Goal: Download file/media

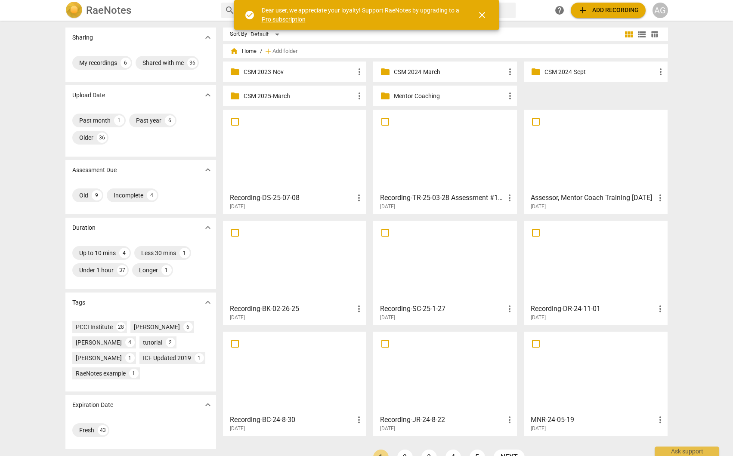
click at [427, 94] on p "Mentor Coaching" at bounding box center [449, 96] width 111 height 9
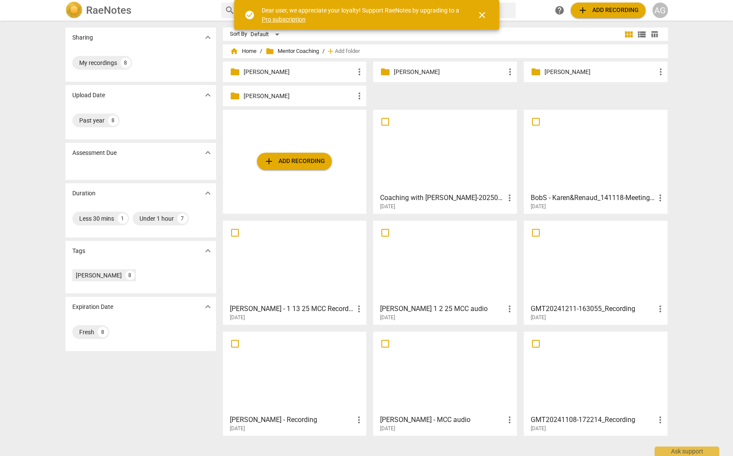
click at [293, 98] on p "[PERSON_NAME]" at bounding box center [298, 96] width 111 height 9
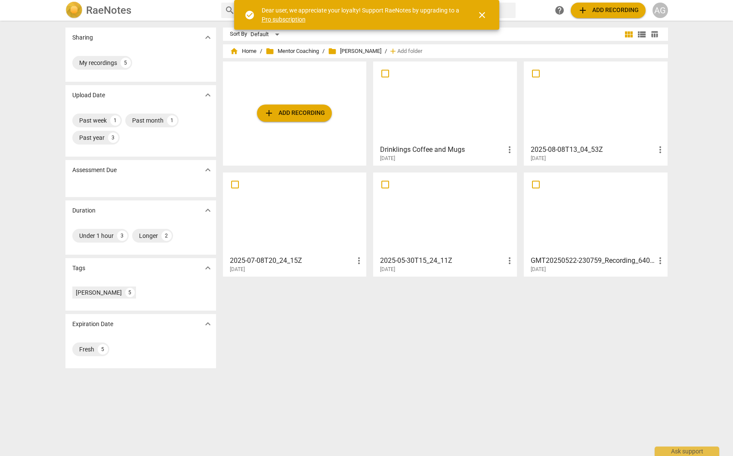
click at [443, 115] on div at bounding box center [445, 103] width 138 height 76
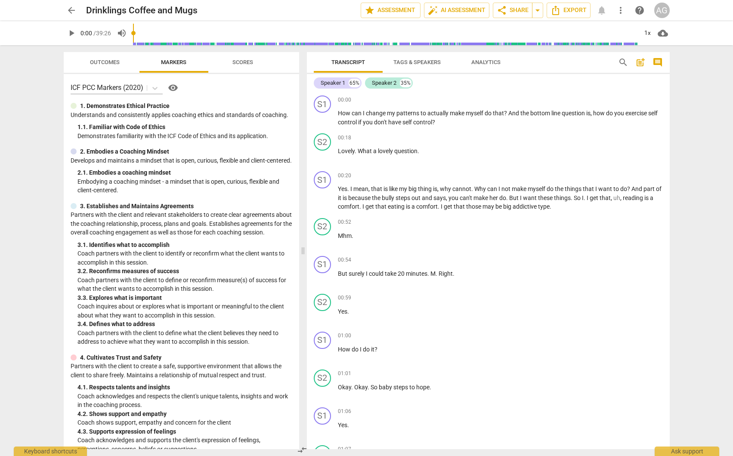
drag, startPoint x: 367, startPoint y: 251, endPoint x: 283, endPoint y: 255, distance: 84.0
click at [303, 251] on span at bounding box center [302, 250] width 5 height 411
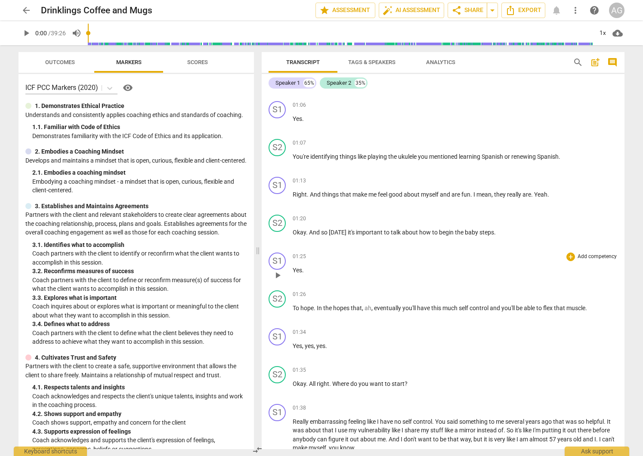
scroll to position [305, 0]
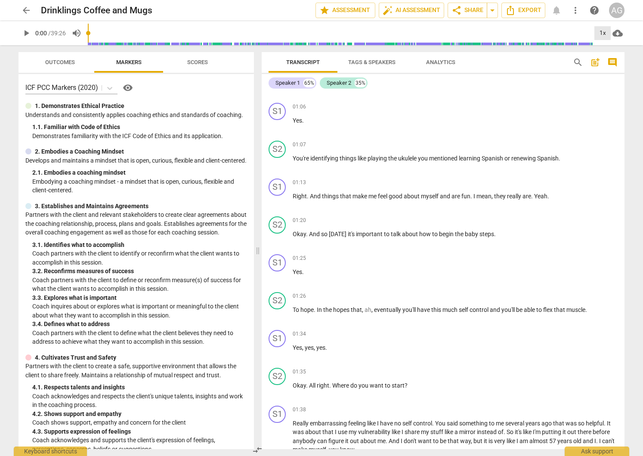
click at [601, 34] on div "1x" at bounding box center [602, 33] width 16 height 14
click at [609, 67] on li "1.25x" at bounding box center [608, 67] width 29 height 16
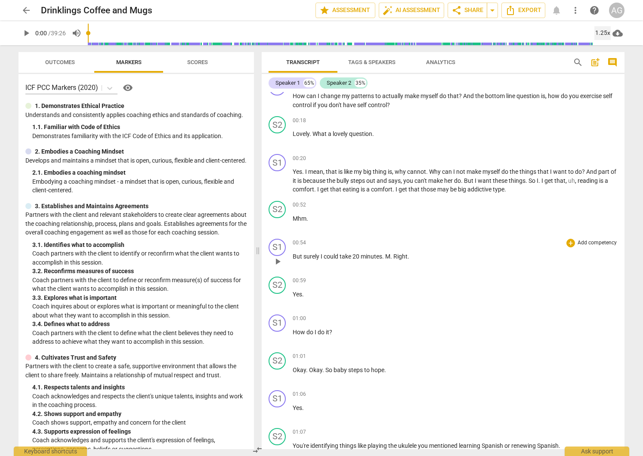
scroll to position [0, 0]
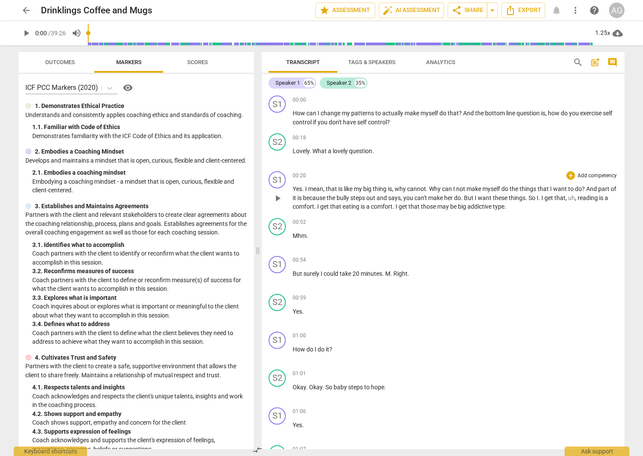
click at [279, 197] on span "play_arrow" at bounding box center [277, 198] width 10 height 10
click at [28, 34] on span "pause" at bounding box center [26, 33] width 10 height 10
click at [27, 34] on span "play_arrow" at bounding box center [26, 33] width 10 height 10
click at [437, 188] on span "Why" at bounding box center [435, 188] width 13 height 7
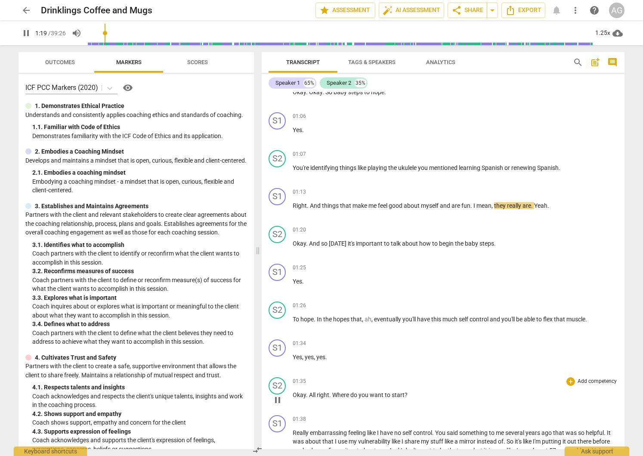
scroll to position [301, 0]
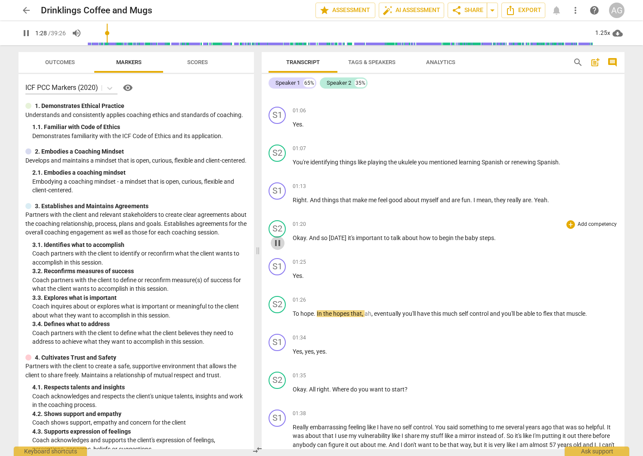
click at [278, 242] on span "pause" at bounding box center [277, 243] width 10 height 10
drag, startPoint x: 280, startPoint y: 316, endPoint x: 305, endPoint y: 323, distance: 26.6
click at [280, 316] on span "play_arrow" at bounding box center [277, 319] width 10 height 10
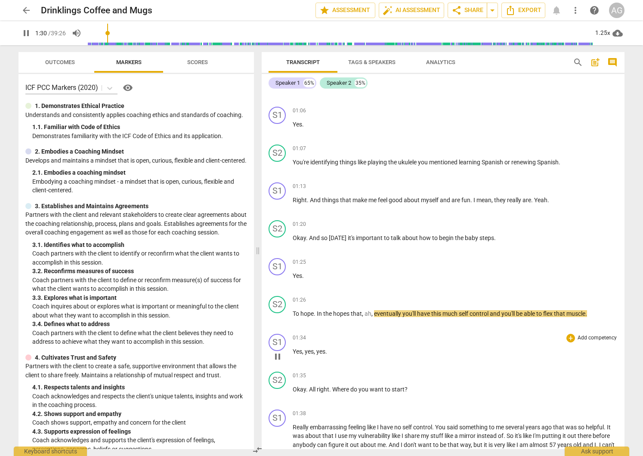
drag, startPoint x: 274, startPoint y: 317, endPoint x: 285, endPoint y: 350, distance: 34.0
click at [273, 318] on span "pause" at bounding box center [277, 319] width 10 height 10
drag, startPoint x: 277, startPoint y: 244, endPoint x: 302, endPoint y: 246, distance: 24.2
click at [277, 243] on span "play_arrow" at bounding box center [277, 243] width 10 height 10
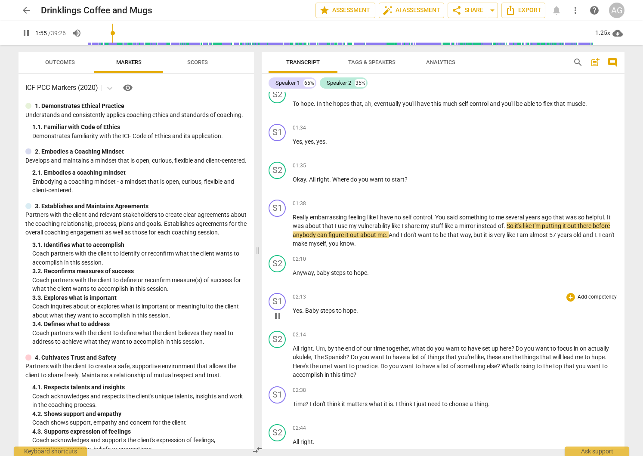
scroll to position [512, 0]
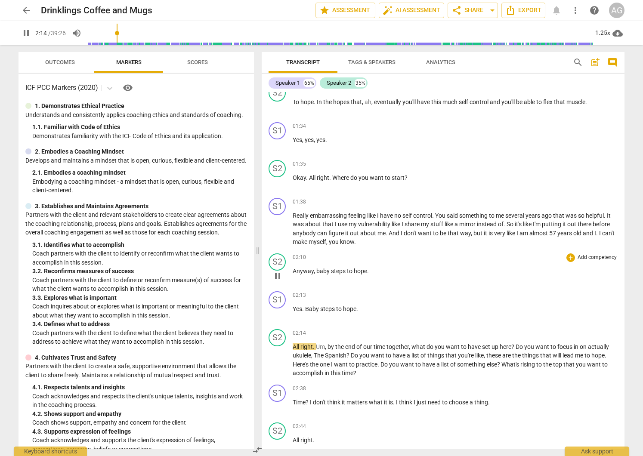
click at [279, 274] on span "pause" at bounding box center [277, 276] width 10 height 10
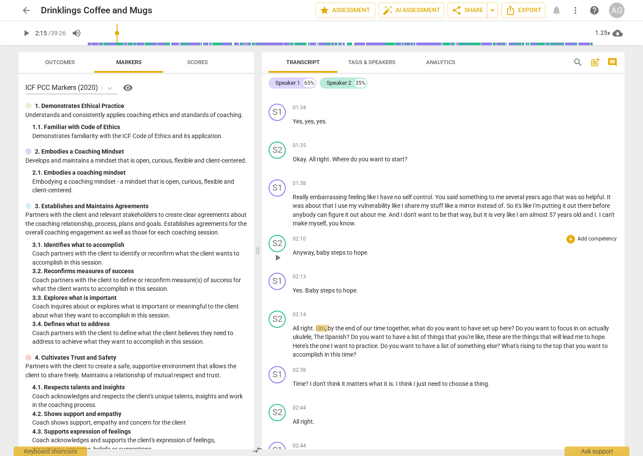
scroll to position [537, 0]
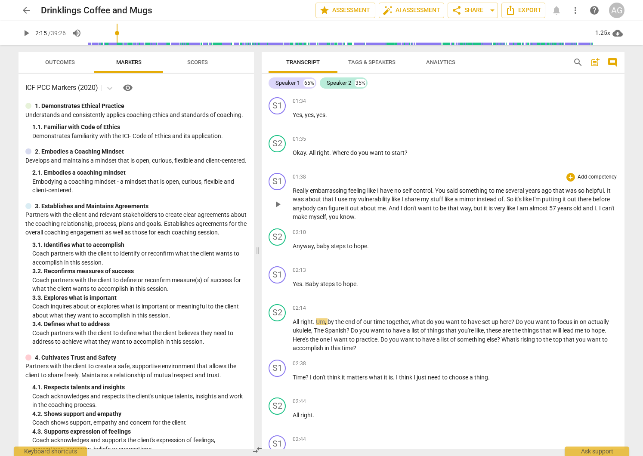
click at [376, 217] on p "Really embarrassing feeling like I have no self control . You said something to…" at bounding box center [455, 203] width 325 height 35
click at [275, 203] on span "play_arrow" at bounding box center [277, 204] width 10 height 10
drag, startPoint x: 274, startPoint y: 248, endPoint x: 302, endPoint y: 248, distance: 27.5
click at [274, 248] on span "pause" at bounding box center [277, 251] width 10 height 10
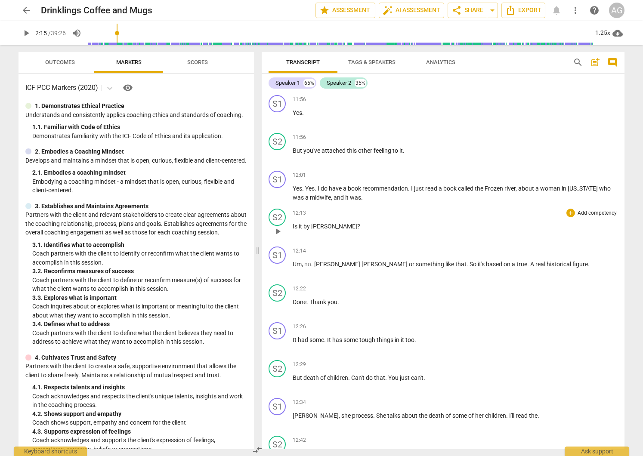
scroll to position [3605, 0]
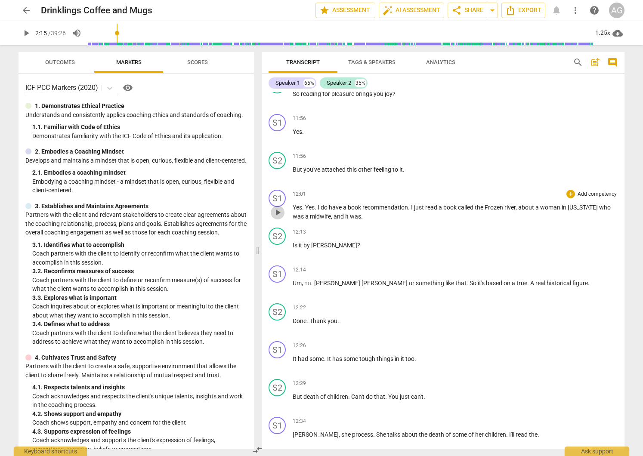
click at [277, 212] on span "play_arrow" at bounding box center [277, 212] width 10 height 10
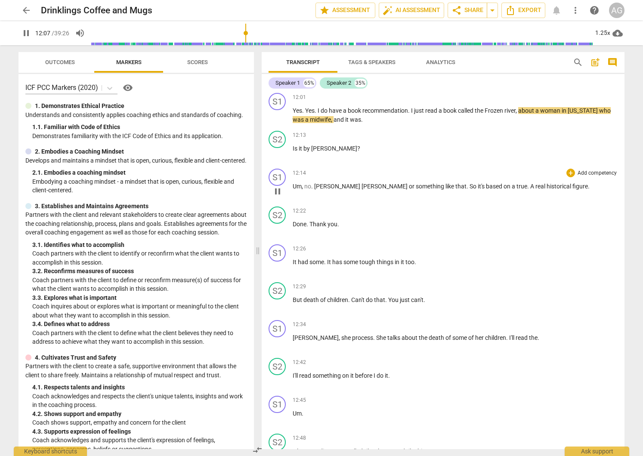
scroll to position [3696, 0]
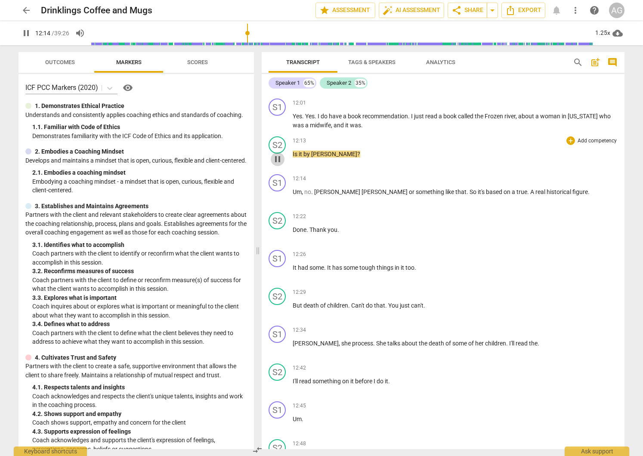
click at [277, 159] on span "pause" at bounding box center [277, 159] width 10 height 10
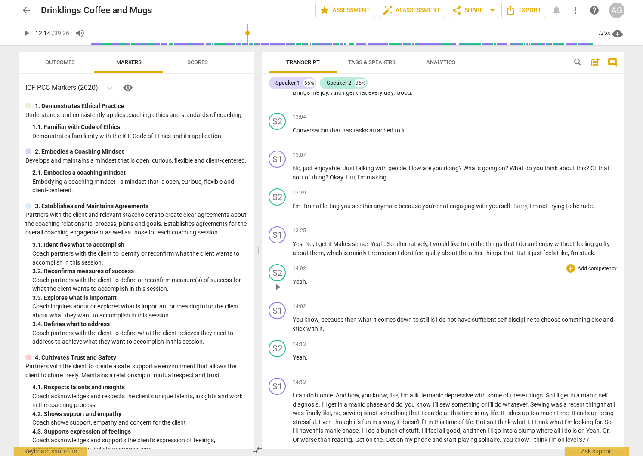
scroll to position [4327, 0]
click at [276, 243] on span "play_arrow" at bounding box center [277, 248] width 10 height 10
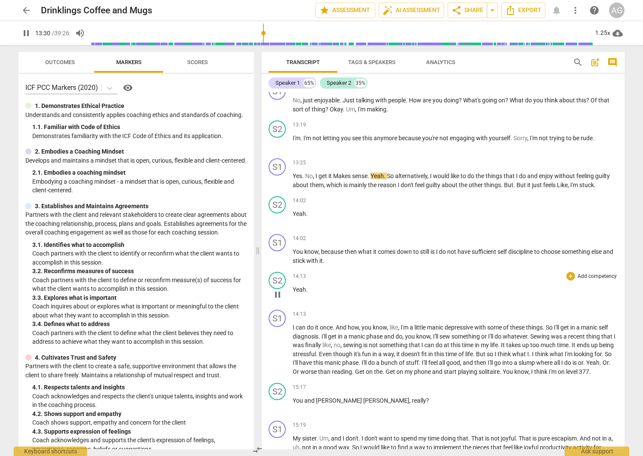
scroll to position [4400, 0]
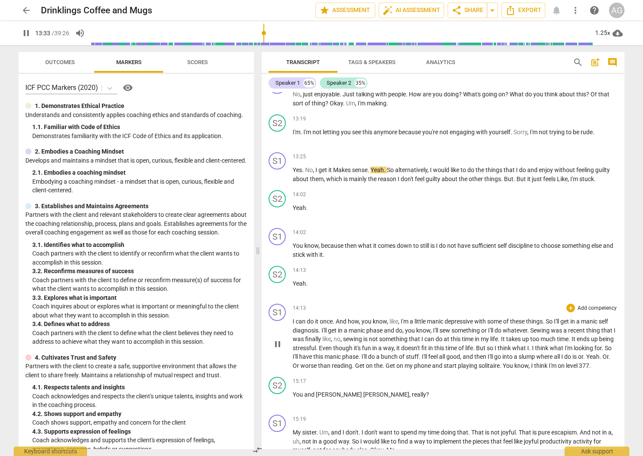
click at [296, 320] on span "can" at bounding box center [301, 321] width 11 height 7
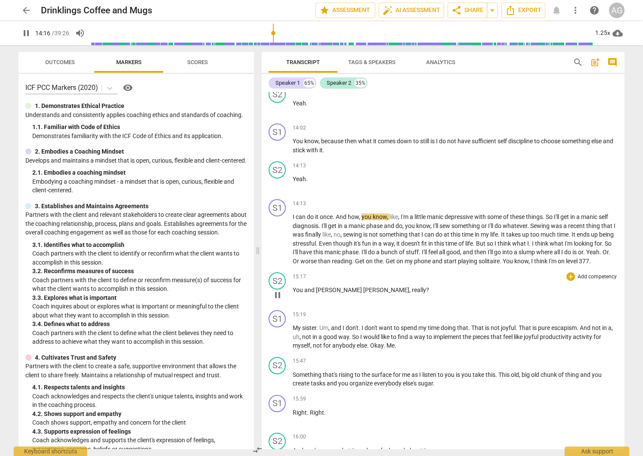
scroll to position [4506, 0]
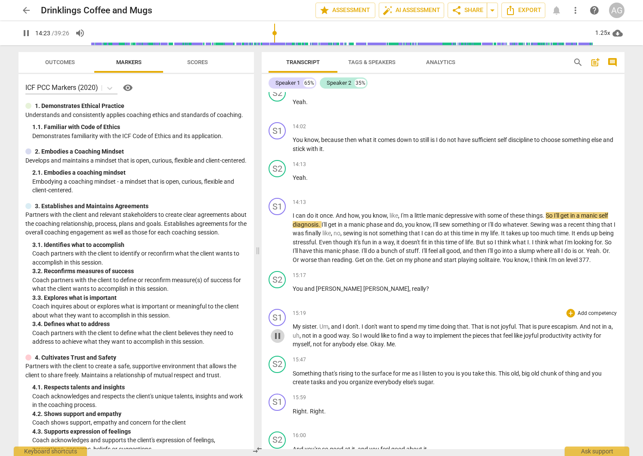
click at [275, 341] on span "pause" at bounding box center [277, 336] width 10 height 10
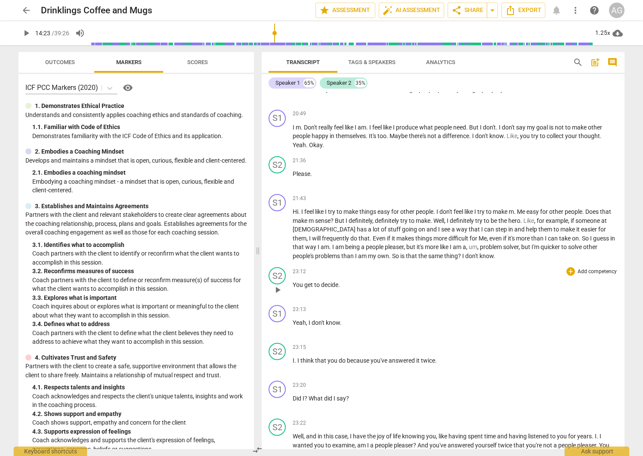
scroll to position [6399, 0]
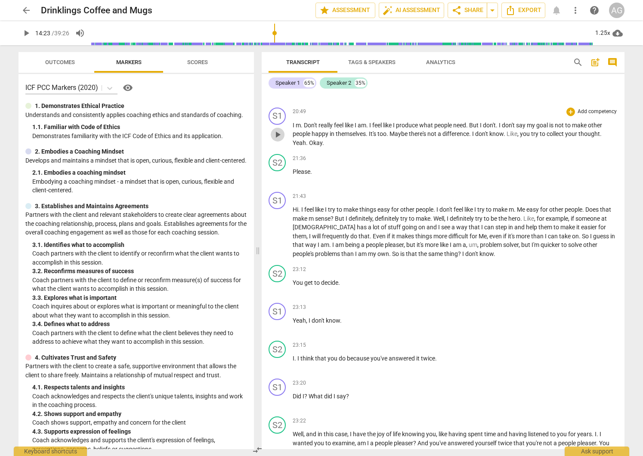
drag, startPoint x: 276, startPoint y: 140, endPoint x: 297, endPoint y: 143, distance: 21.7
click at [276, 140] on span "play_arrow" at bounding box center [277, 134] width 10 height 10
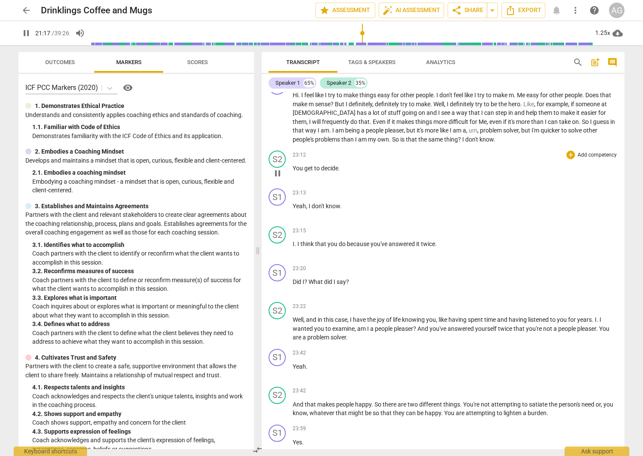
scroll to position [6519, 0]
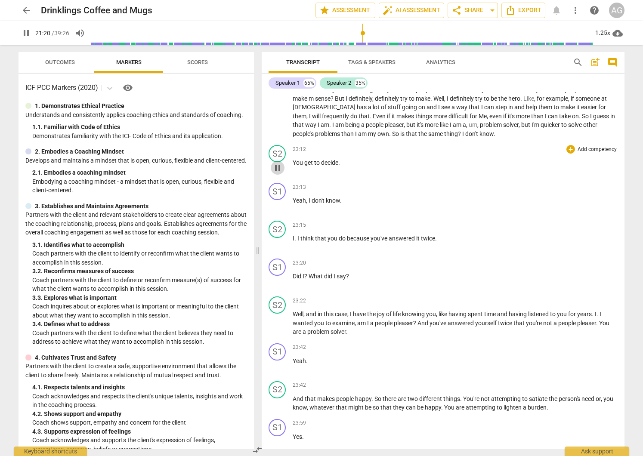
click at [279, 173] on span "pause" at bounding box center [277, 168] width 10 height 10
click at [302, 166] on span "You" at bounding box center [299, 162] width 12 height 7
click at [301, 166] on span "You" at bounding box center [299, 162] width 12 height 7
click at [297, 166] on span "You" at bounding box center [299, 162] width 12 height 7
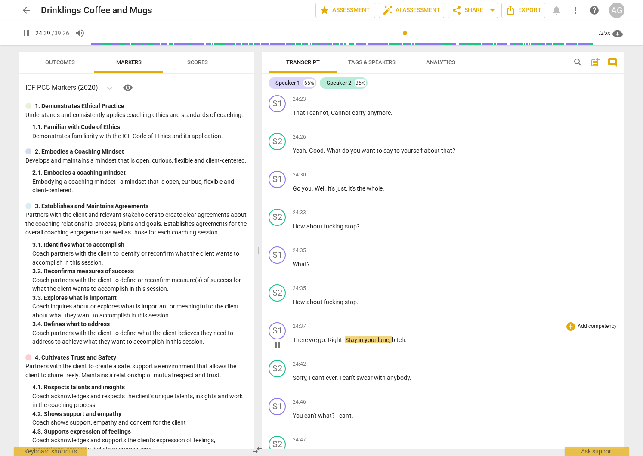
scroll to position [7104, 0]
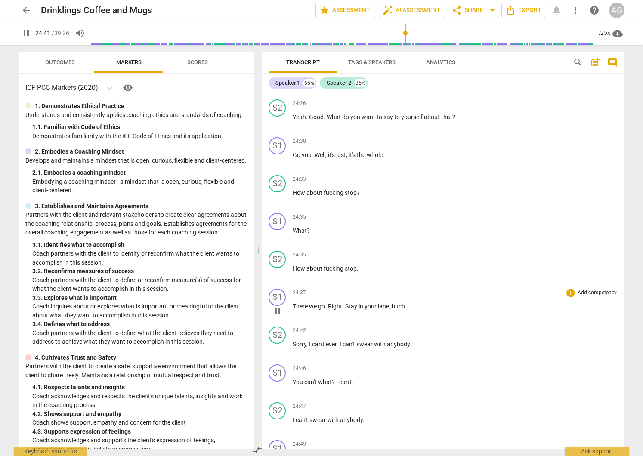
drag, startPoint x: 280, startPoint y: 320, endPoint x: 284, endPoint y: 319, distance: 4.4
click at [280, 317] on span "pause" at bounding box center [277, 311] width 10 height 10
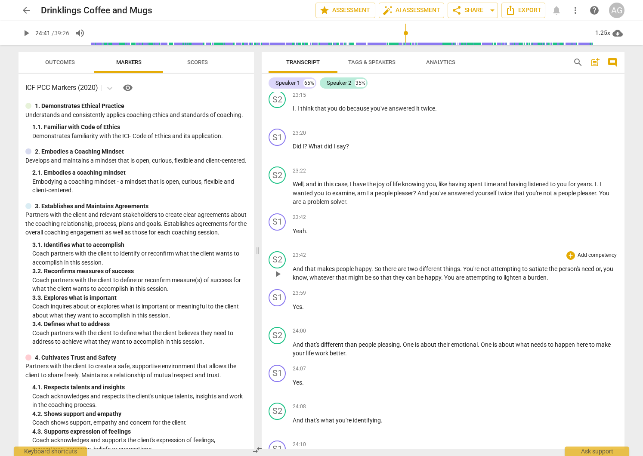
scroll to position [6648, 0]
click at [278, 200] on span "play_arrow" at bounding box center [277, 194] width 10 height 10
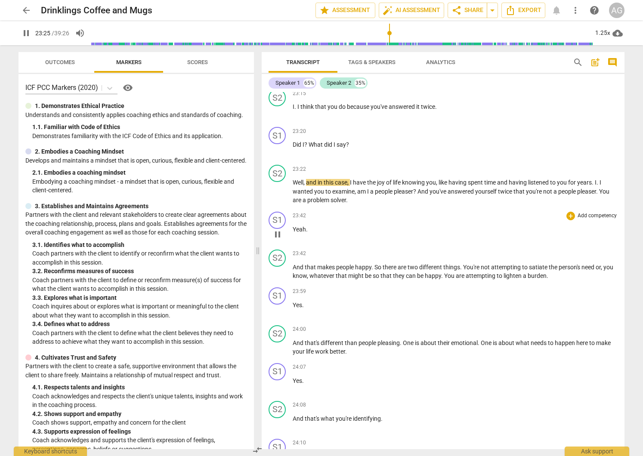
scroll to position [6654, 0]
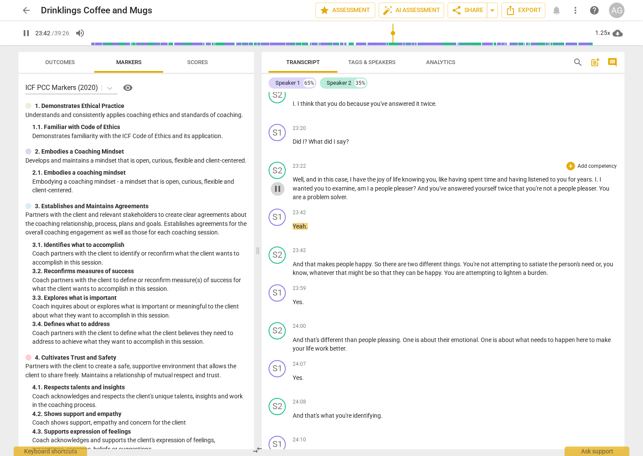
click at [277, 194] on span "pause" at bounding box center [277, 189] width 10 height 10
drag, startPoint x: 274, startPoint y: 277, endPoint x: 302, endPoint y: 277, distance: 27.5
click at [274, 274] on span "play_arrow" at bounding box center [277, 269] width 10 height 10
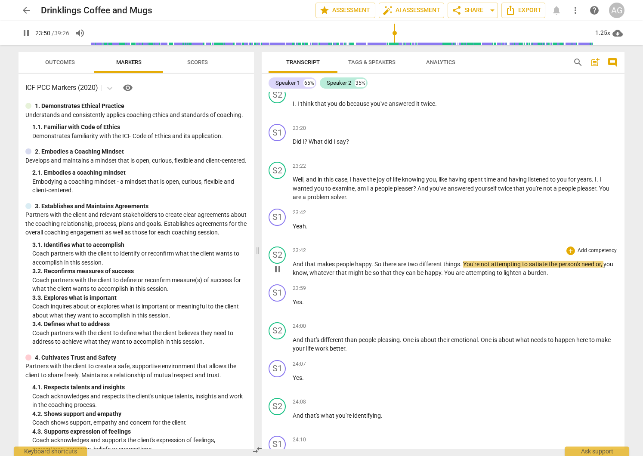
drag, startPoint x: 277, startPoint y: 277, endPoint x: 321, endPoint y: 267, distance: 45.5
click at [277, 274] on span "pause" at bounding box center [277, 269] width 10 height 10
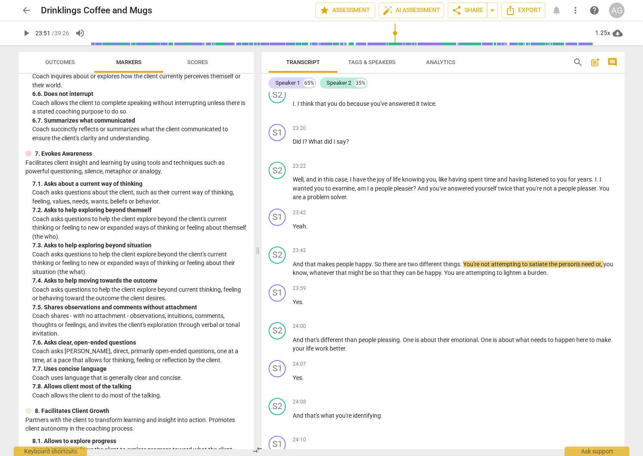
scroll to position [692, 0]
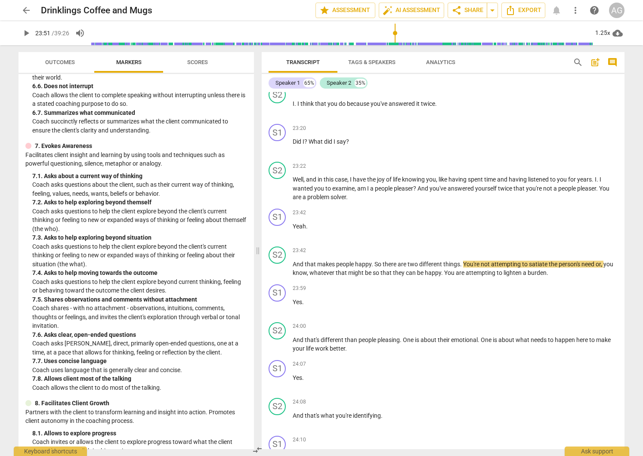
click at [42, 327] on p "Coach shares - with no attachment - observations, intuitions, comments, thought…" at bounding box center [139, 317] width 215 height 27
click at [296, 268] on span "And" at bounding box center [299, 264] width 12 height 7
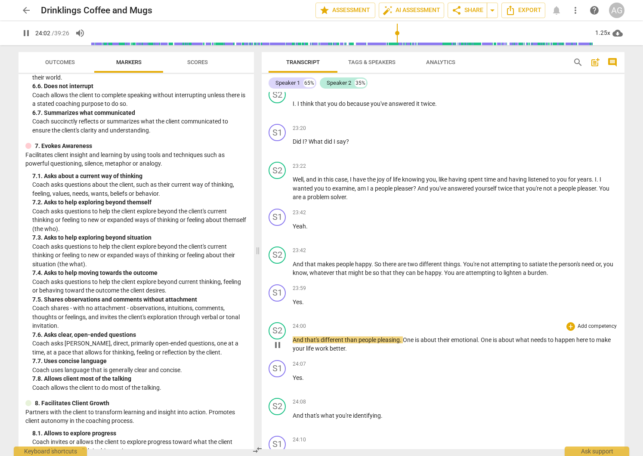
scroll to position [6681, 0]
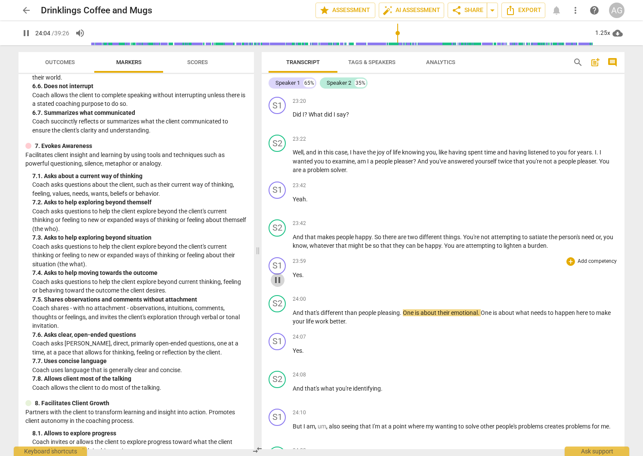
drag, startPoint x: 277, startPoint y: 288, endPoint x: 308, endPoint y: 290, distance: 30.6
click at [277, 285] on span "pause" at bounding box center [277, 280] width 10 height 10
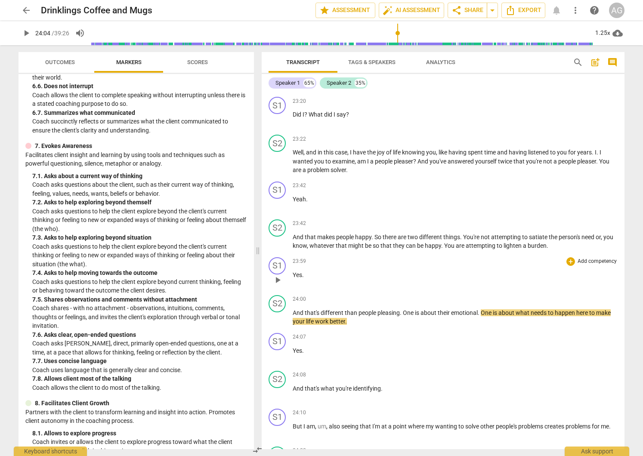
scroll to position [6680, 0]
type input "1444"
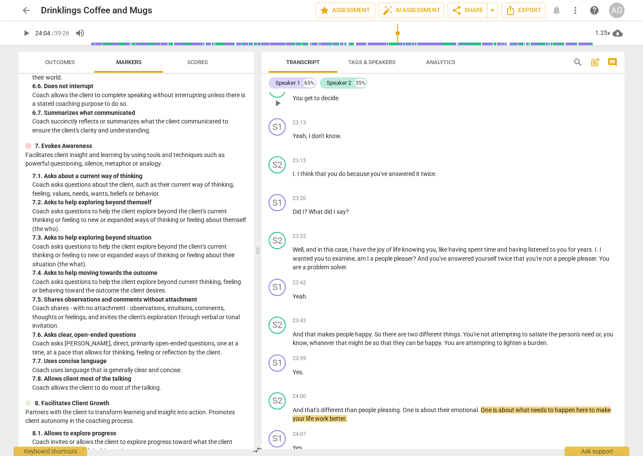
scroll to position [6572, 0]
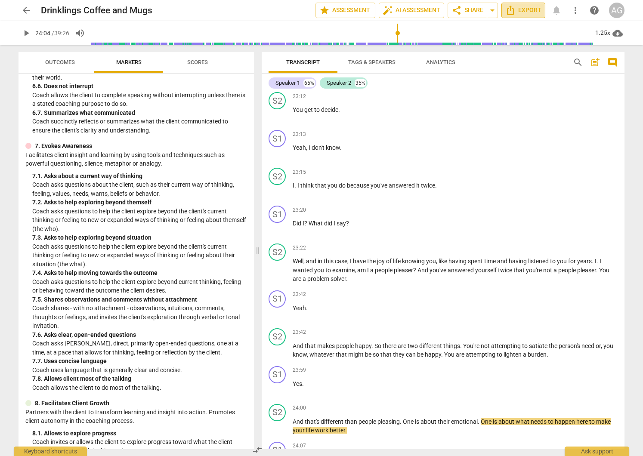
click at [524, 9] on span "Export" at bounding box center [523, 10] width 36 height 10
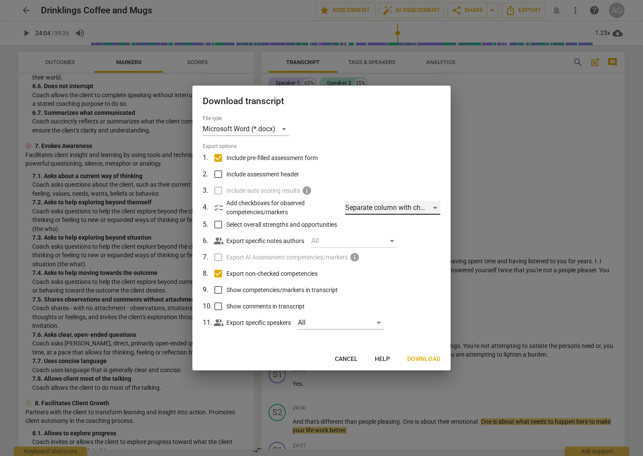
click at [433, 206] on div "Separate column with check marks" at bounding box center [392, 208] width 95 height 14
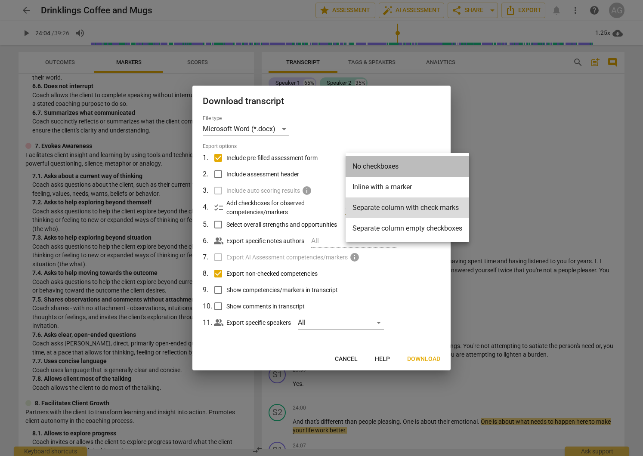
click at [372, 165] on li "No checkboxes" at bounding box center [406, 166] width 123 height 21
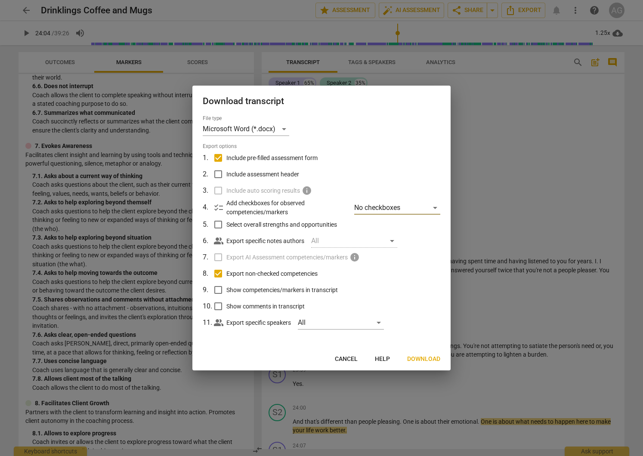
click at [425, 358] on span "Download" at bounding box center [423, 359] width 33 height 9
